Goal: Find specific page/section: Find specific page/section

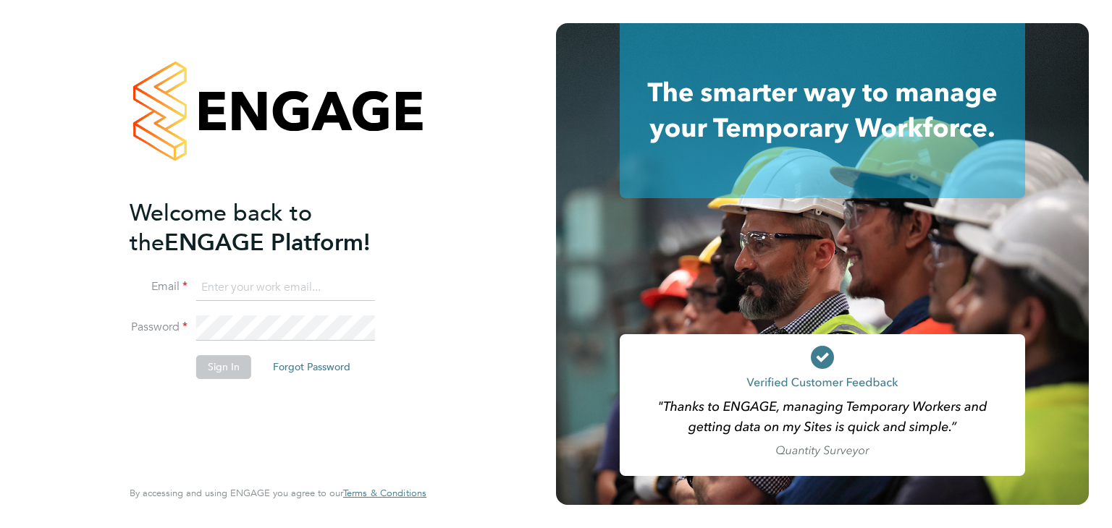
type input "joemelmoth@itsconstruction.co.uk"
click at [234, 363] on button "Sign In" at bounding box center [223, 366] width 55 height 23
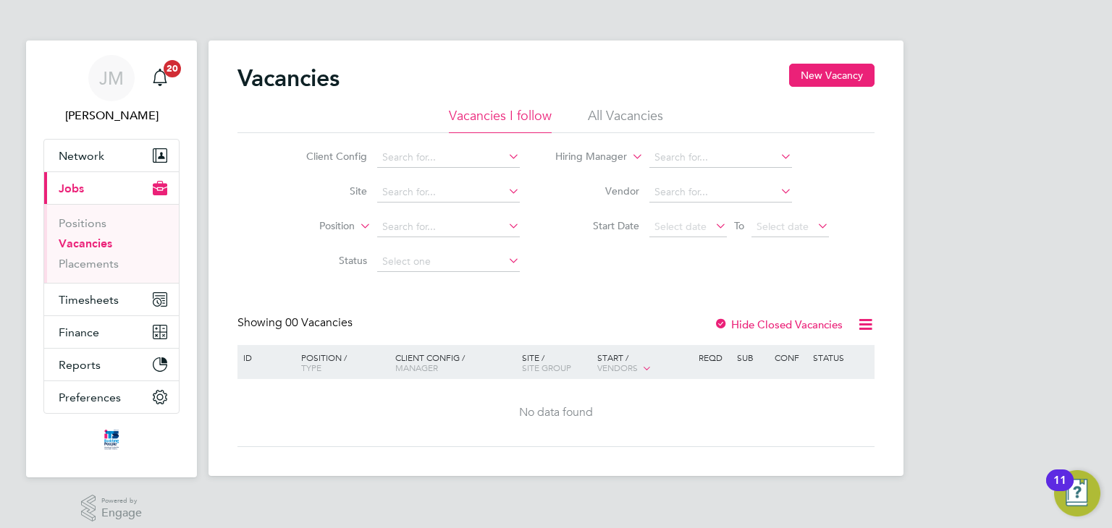
scroll to position [10, 0]
click at [98, 269] on link "Placements" at bounding box center [89, 264] width 60 height 14
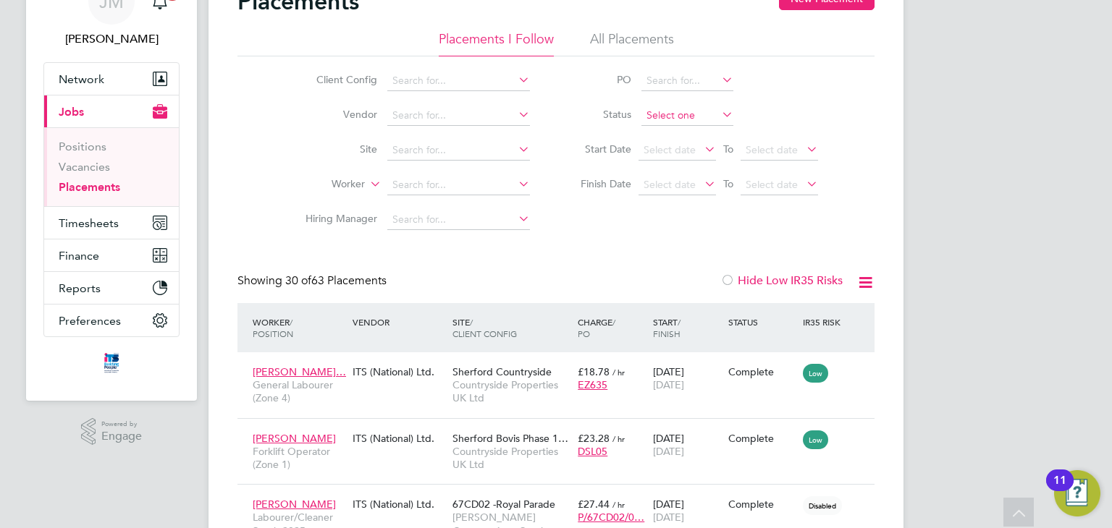
click at [693, 111] on input at bounding box center [687, 116] width 92 height 20
click at [695, 187] on li "In Progress" at bounding box center [687, 191] width 93 height 19
type input "In Progress"
